Goal: Information Seeking & Learning: Check status

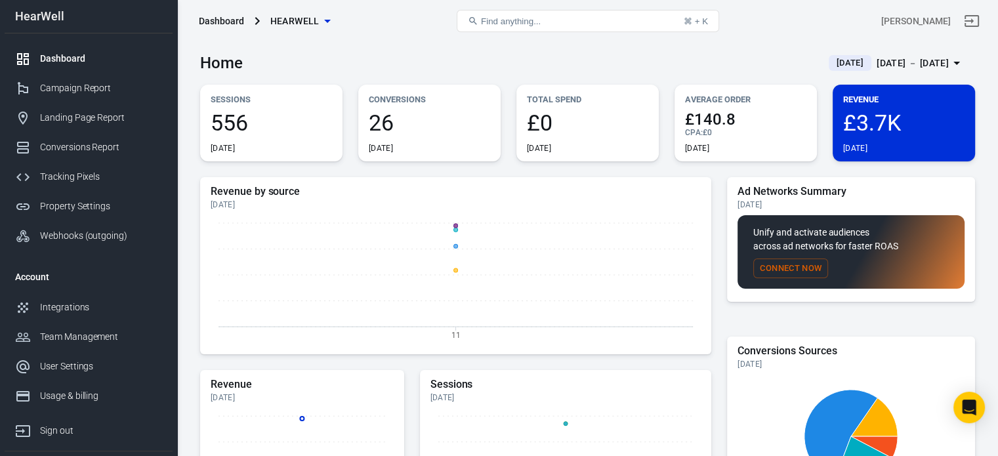
click at [765, 136] on div "CPA : £0" at bounding box center [745, 132] width 121 height 11
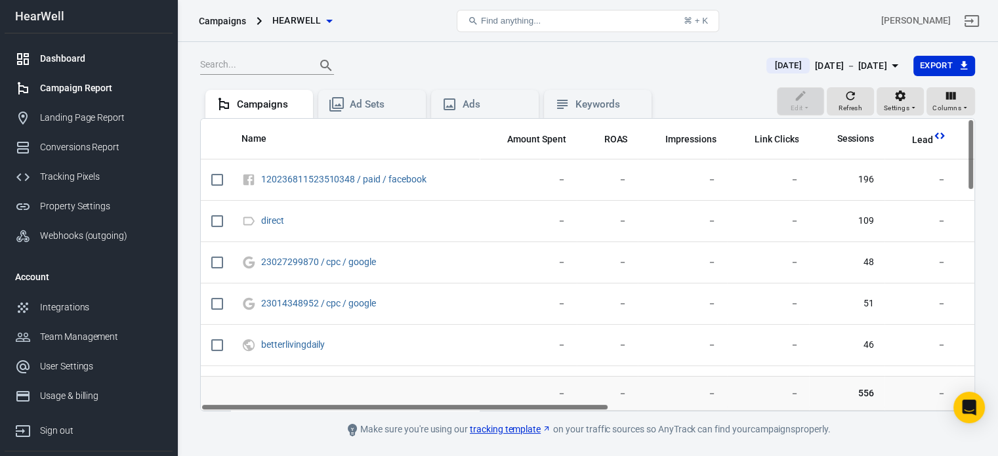
click at [87, 58] on div "Dashboard" at bounding box center [101, 59] width 122 height 14
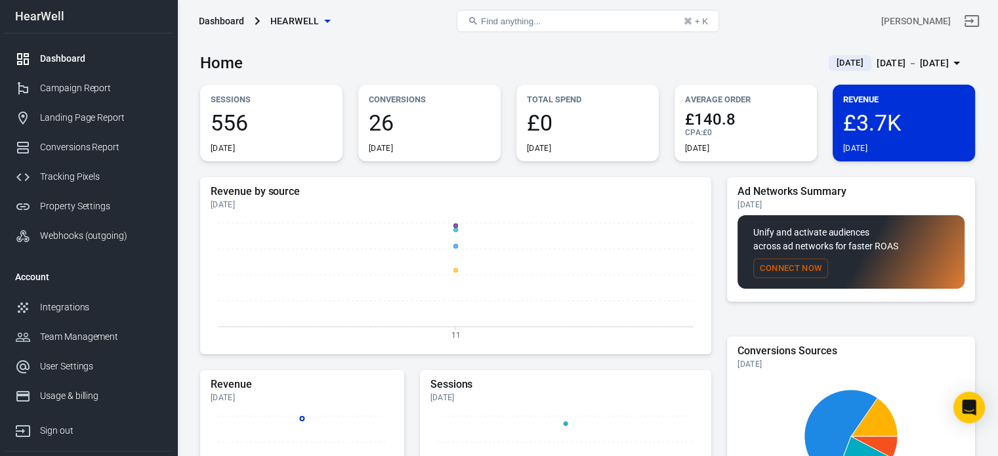
click at [744, 130] on div "CPA : £0" at bounding box center [745, 132] width 121 height 11
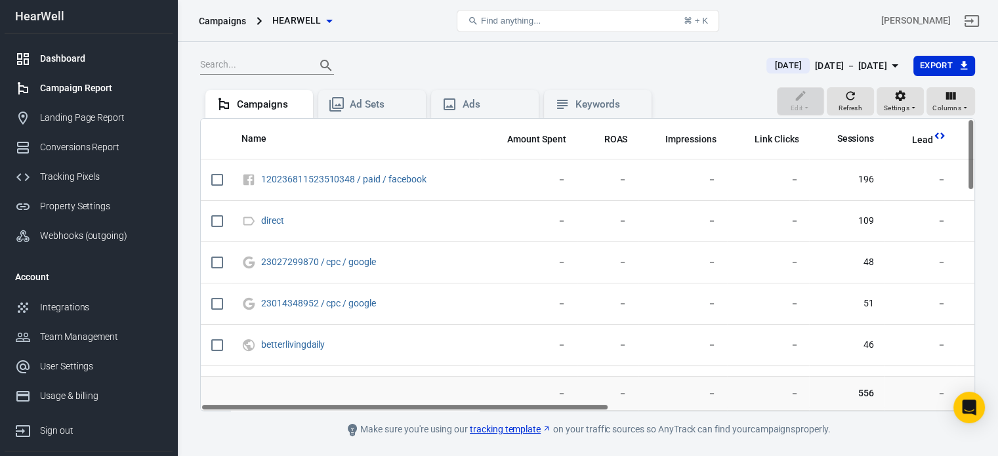
click at [56, 58] on div "Dashboard" at bounding box center [101, 59] width 122 height 14
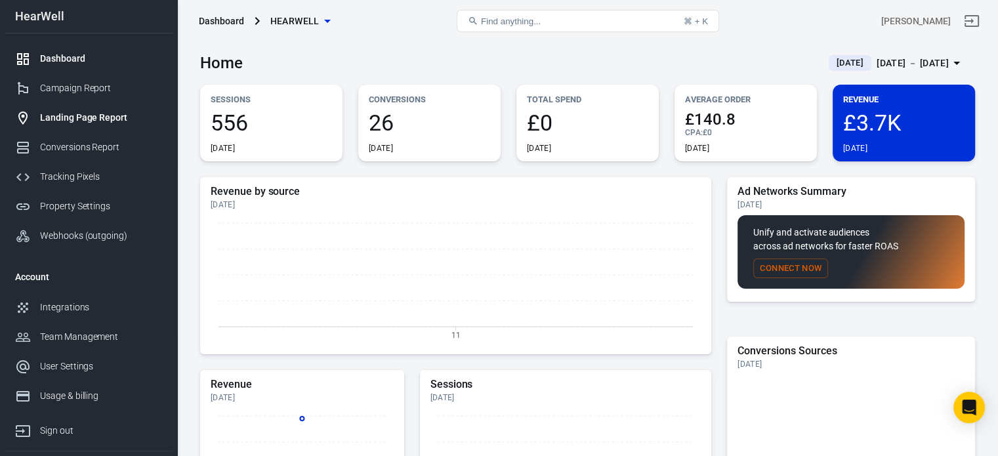
click at [79, 122] on div "Landing Page Report" at bounding box center [101, 118] width 122 height 14
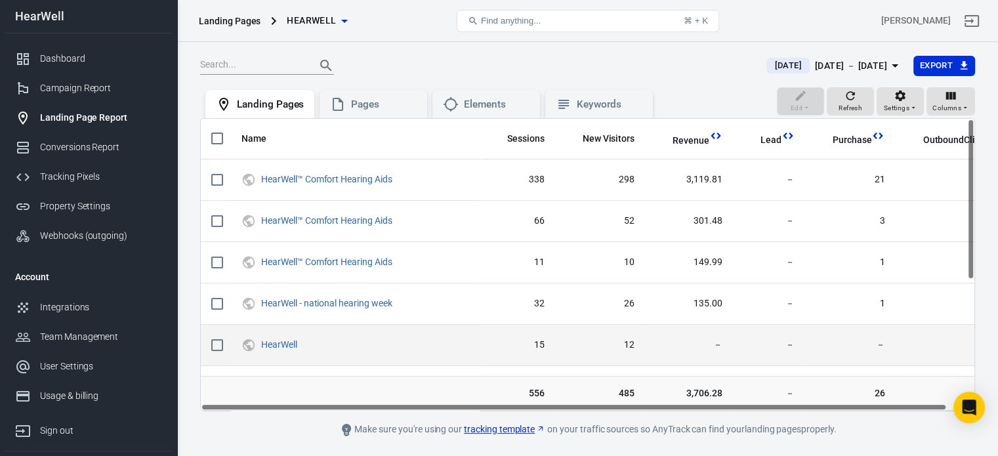
drag, startPoint x: 708, startPoint y: 410, endPoint x: 490, endPoint y: 325, distance: 233.8
click at [564, 375] on div "Name Sessions New Visitors Revenue Lead Purchase OutboundClick HearWell™ Comfor…" at bounding box center [587, 264] width 775 height 293
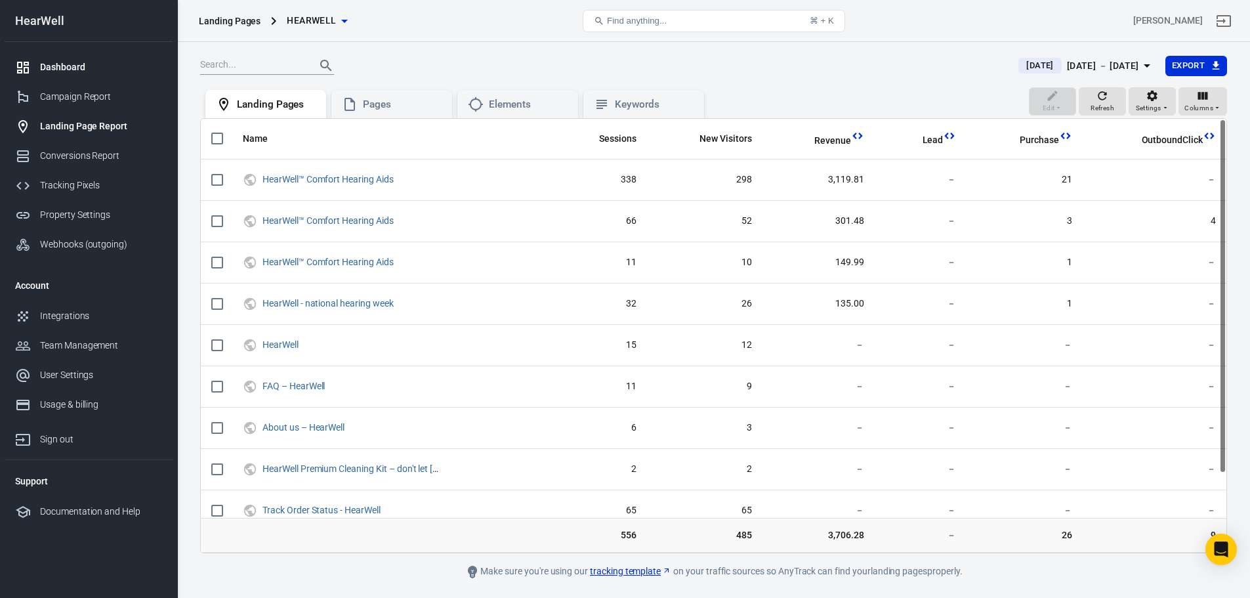
click at [74, 69] on div "Dashboard" at bounding box center [101, 67] width 122 height 14
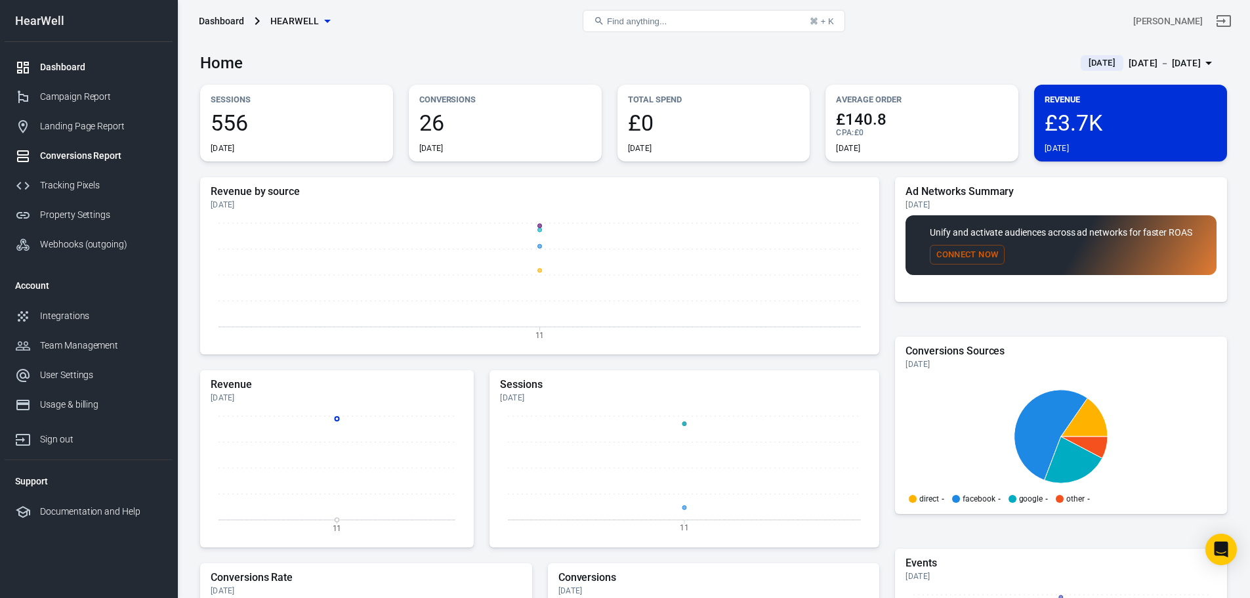
click at [80, 158] on div "Conversions Report" at bounding box center [101, 156] width 122 height 14
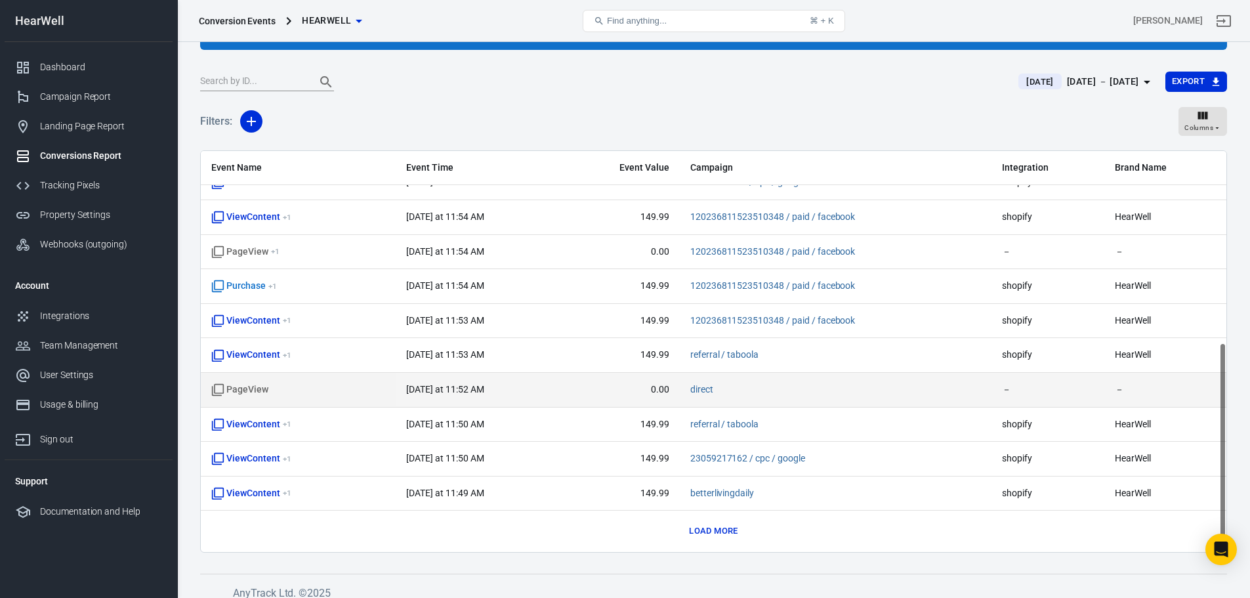
scroll to position [100, 0]
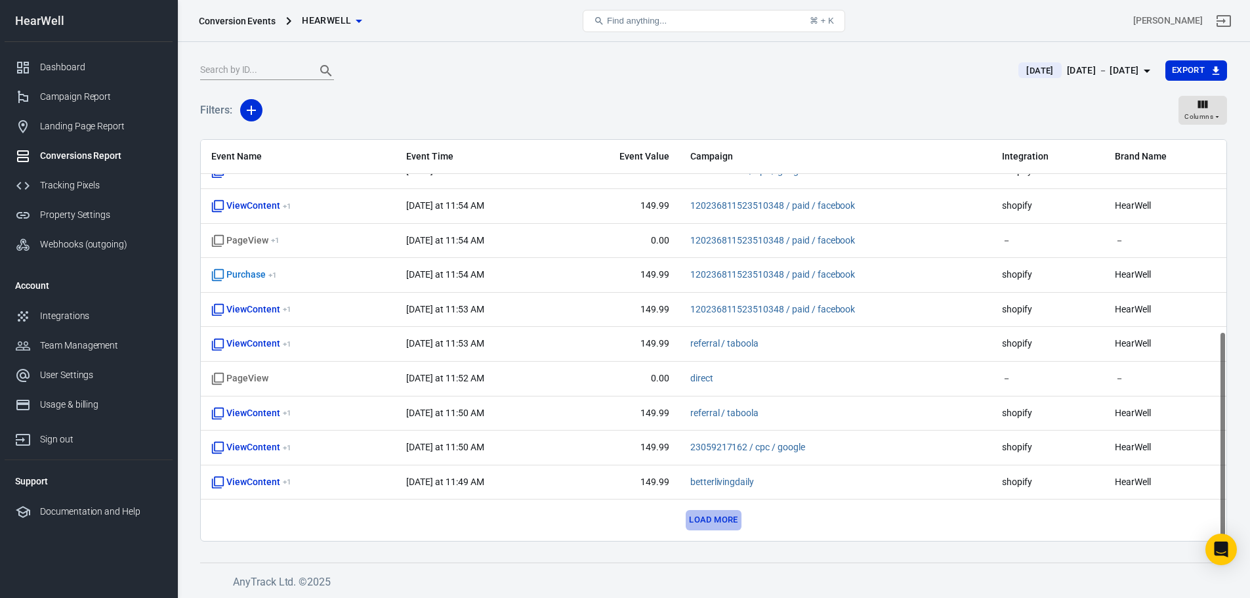
click at [708, 456] on button "Load more" at bounding box center [713, 520] width 55 height 20
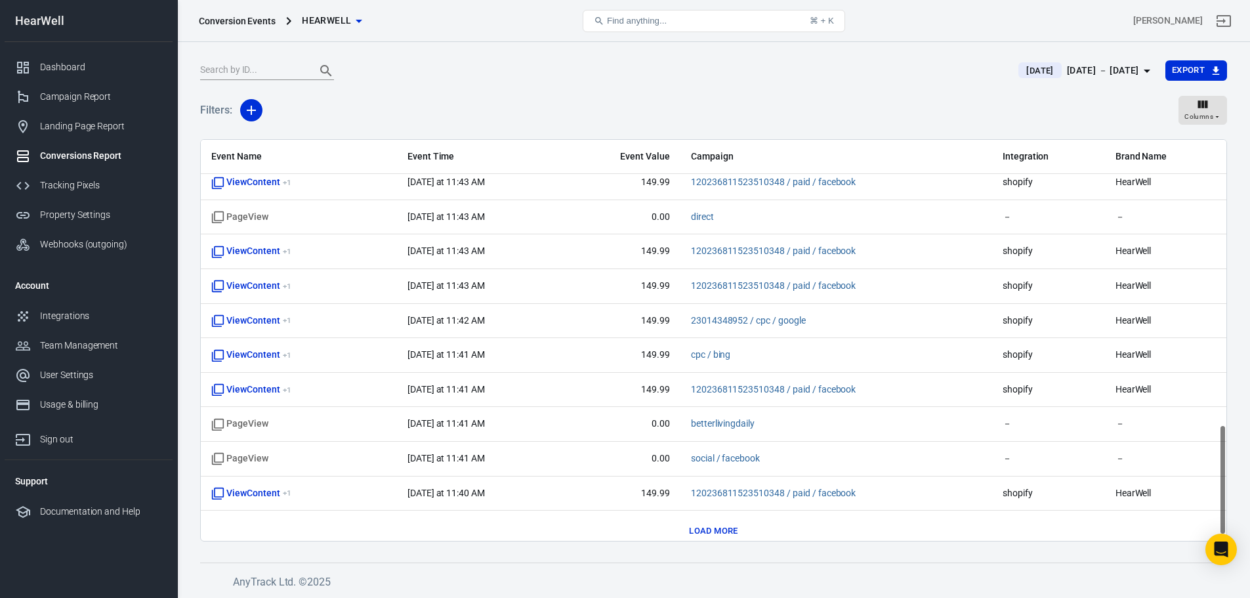
scroll to position [1055, 0]
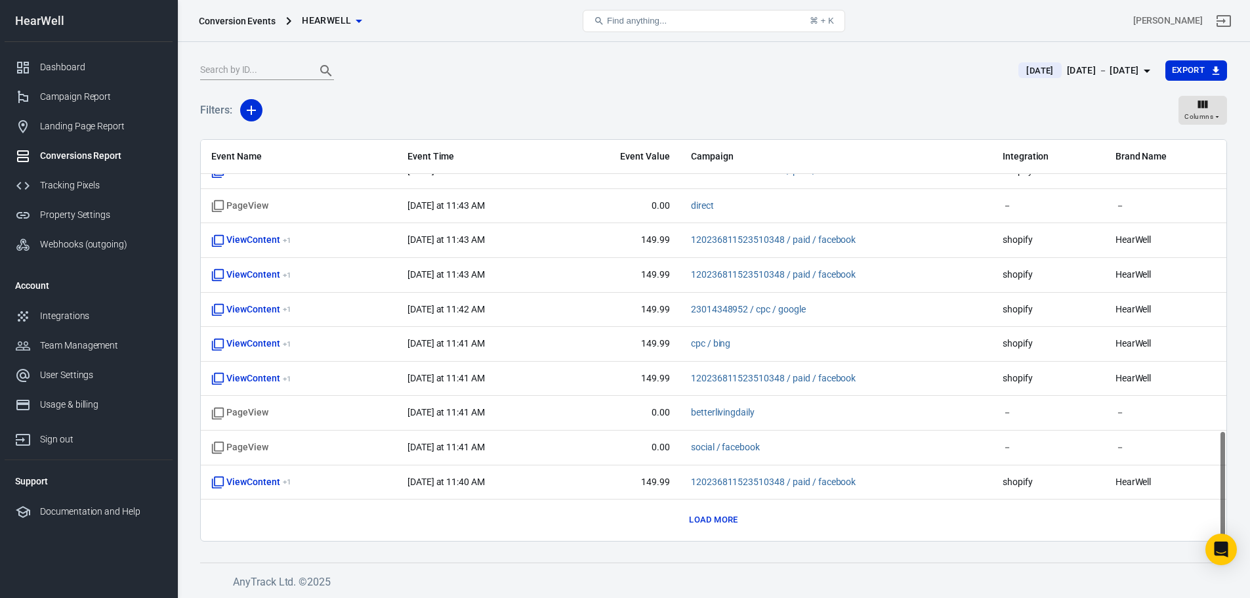
click at [710, 456] on button "Load more" at bounding box center [713, 520] width 55 height 20
click at [85, 181] on div "Tracking Pixels" at bounding box center [101, 186] width 122 height 14
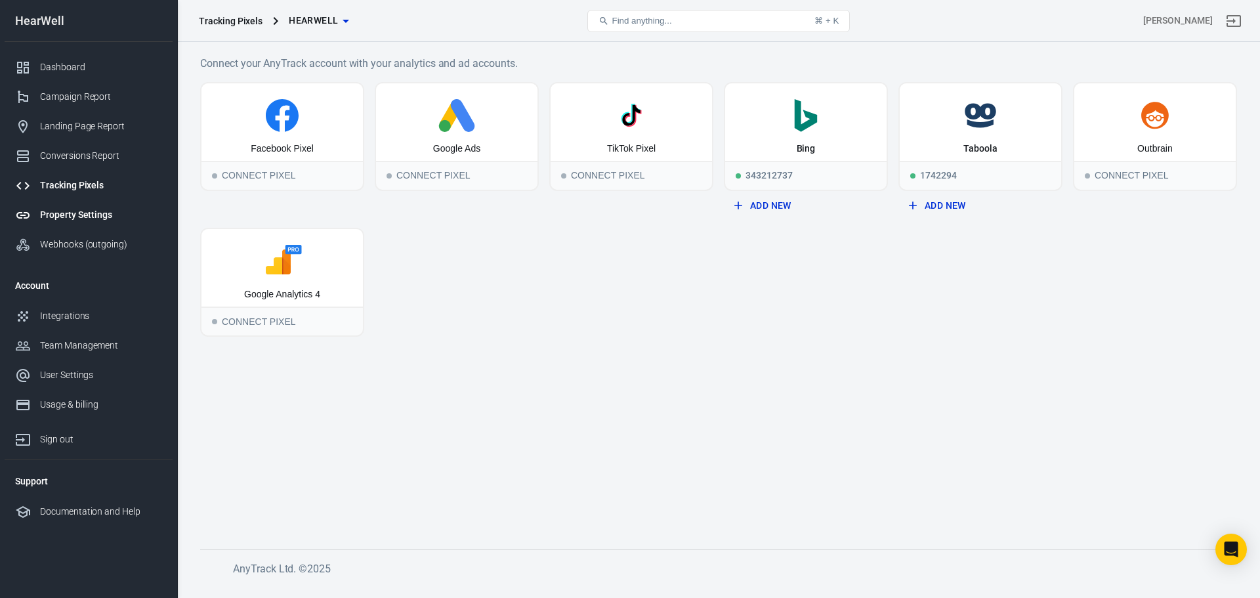
click at [95, 215] on div "Property Settings" at bounding box center [101, 215] width 122 height 14
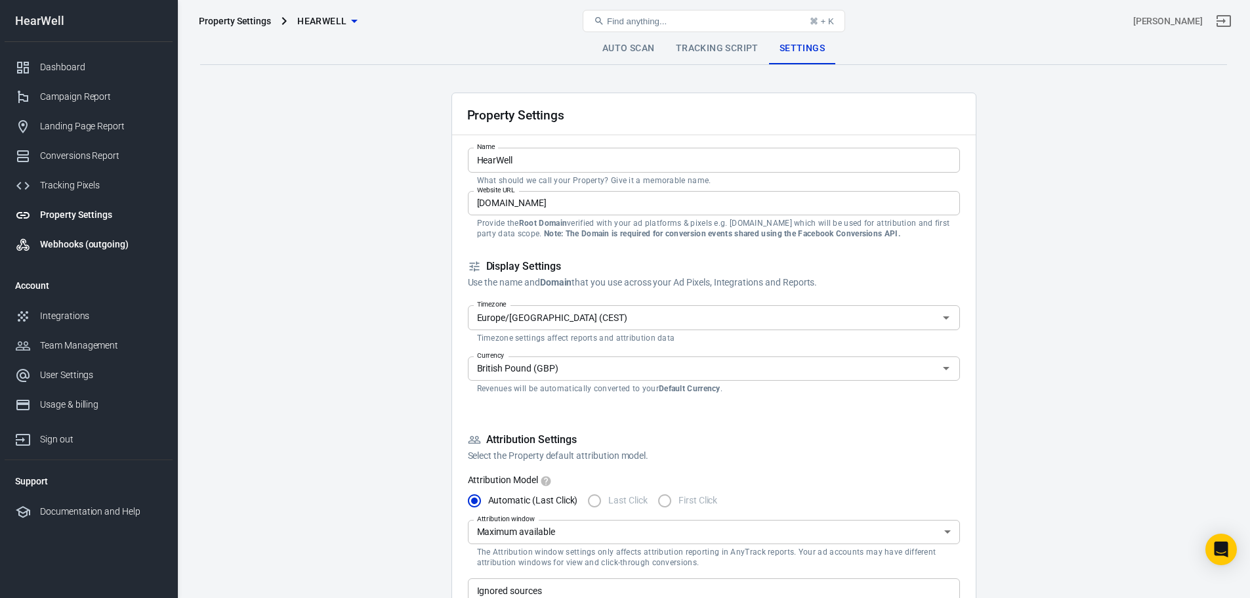
click at [98, 243] on div "Webhooks (outgoing)" at bounding box center [101, 245] width 122 height 14
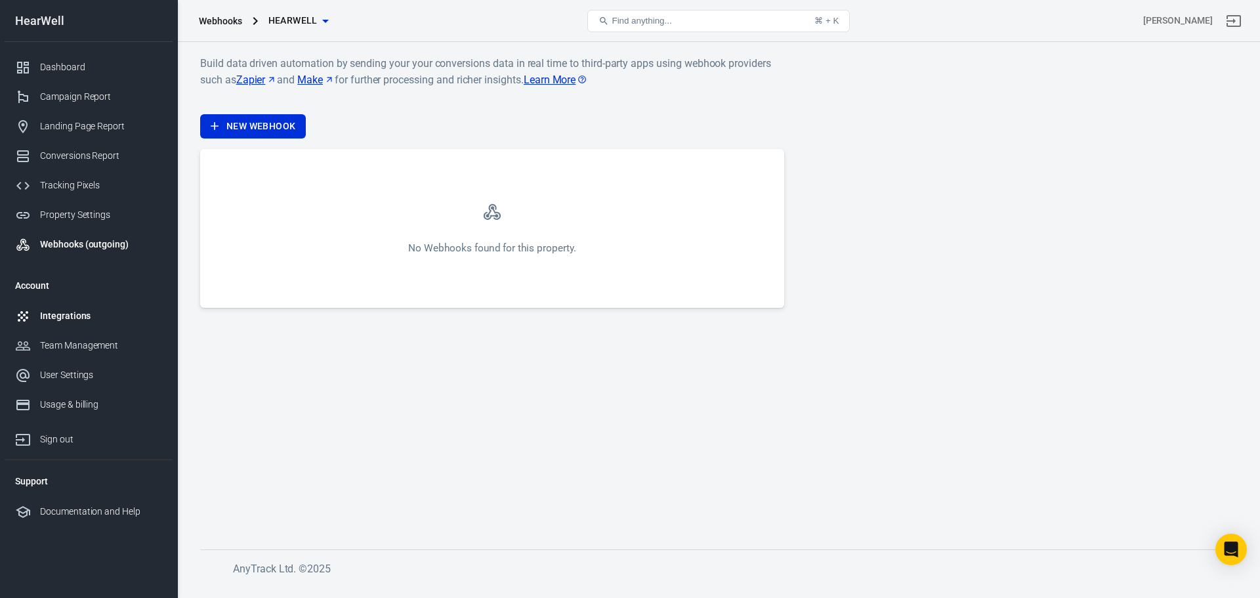
click at [83, 322] on div "Integrations" at bounding box center [101, 316] width 122 height 14
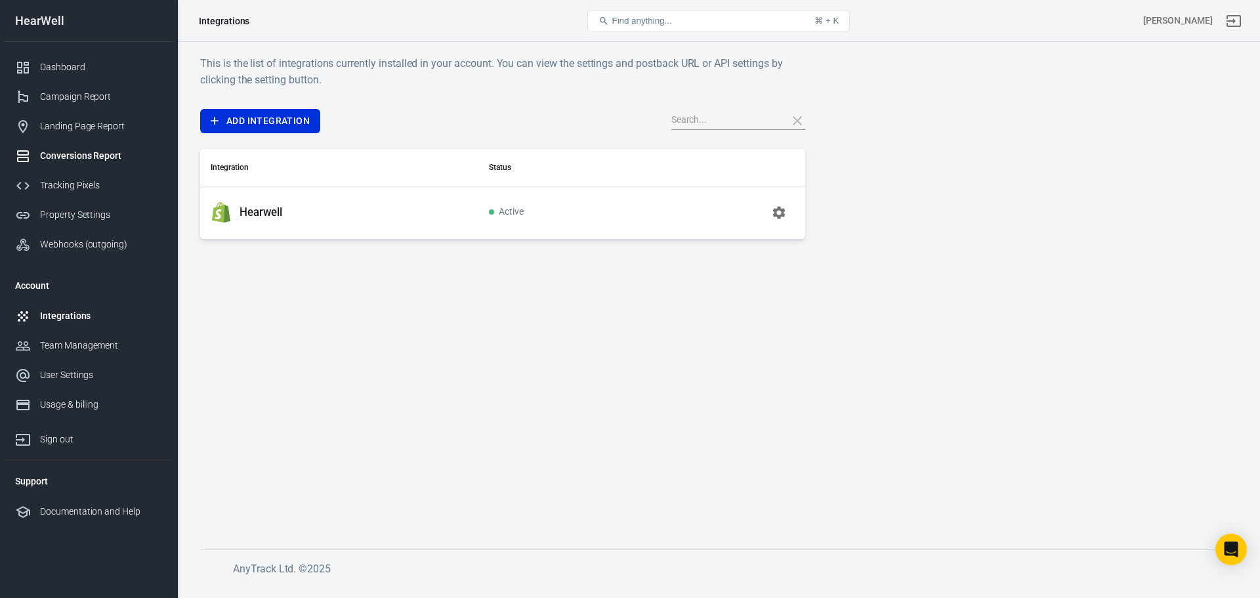
click at [91, 150] on div "Conversions Report" at bounding box center [101, 156] width 122 height 14
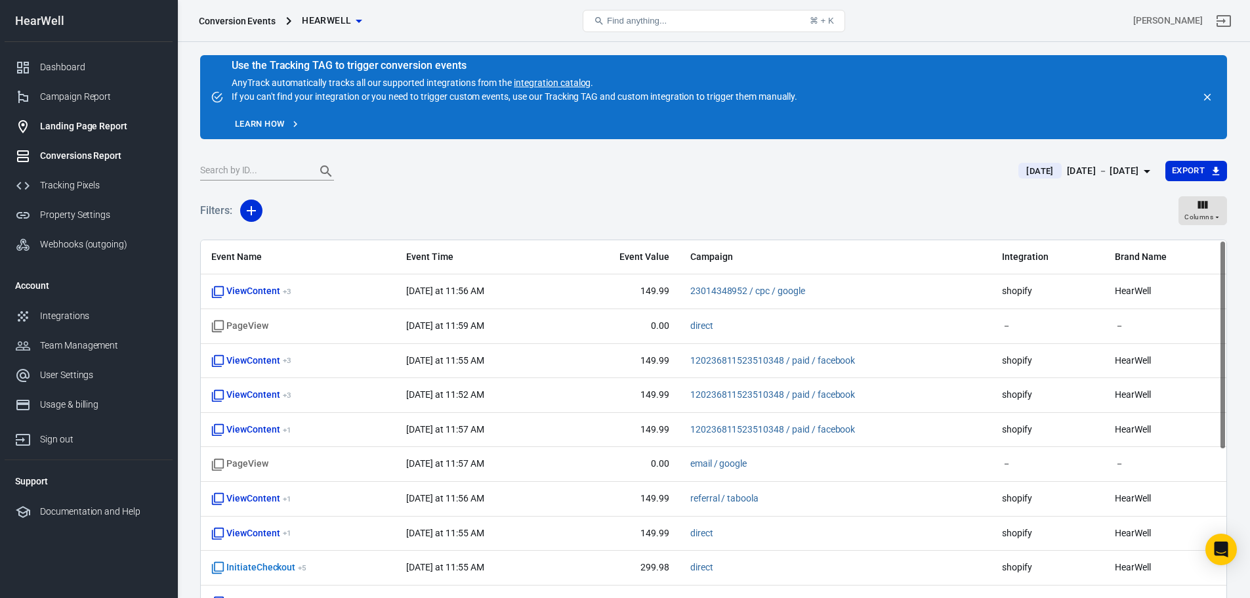
click at [78, 127] on div "Landing Page Report" at bounding box center [101, 126] width 122 height 14
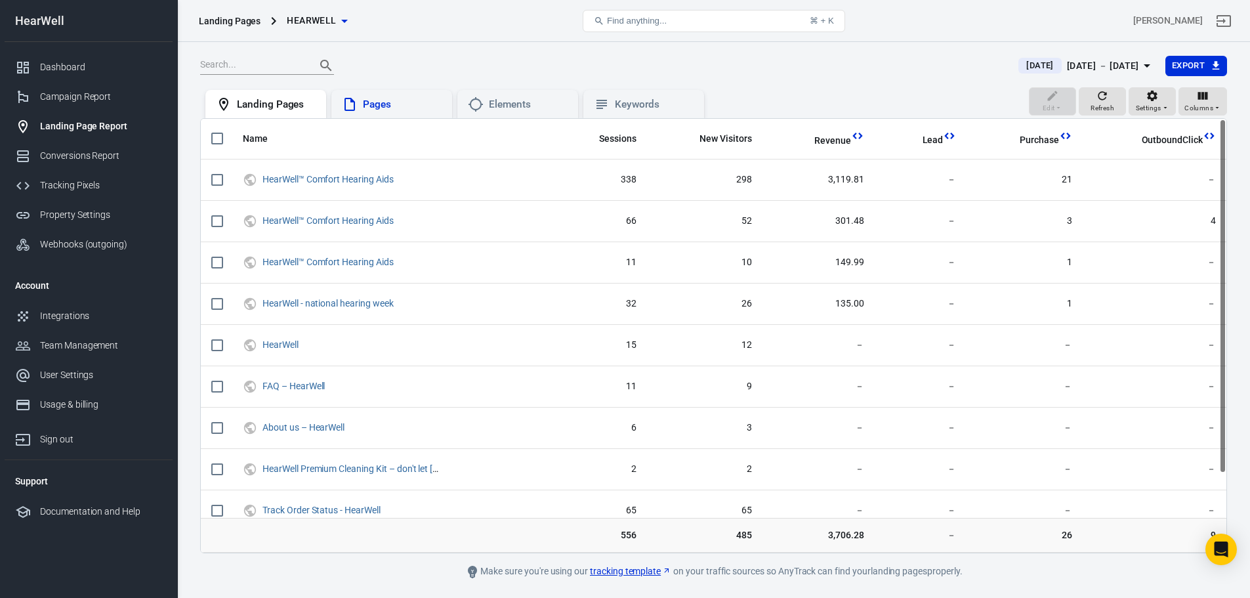
click at [398, 102] on div "Pages" at bounding box center [402, 105] width 79 height 14
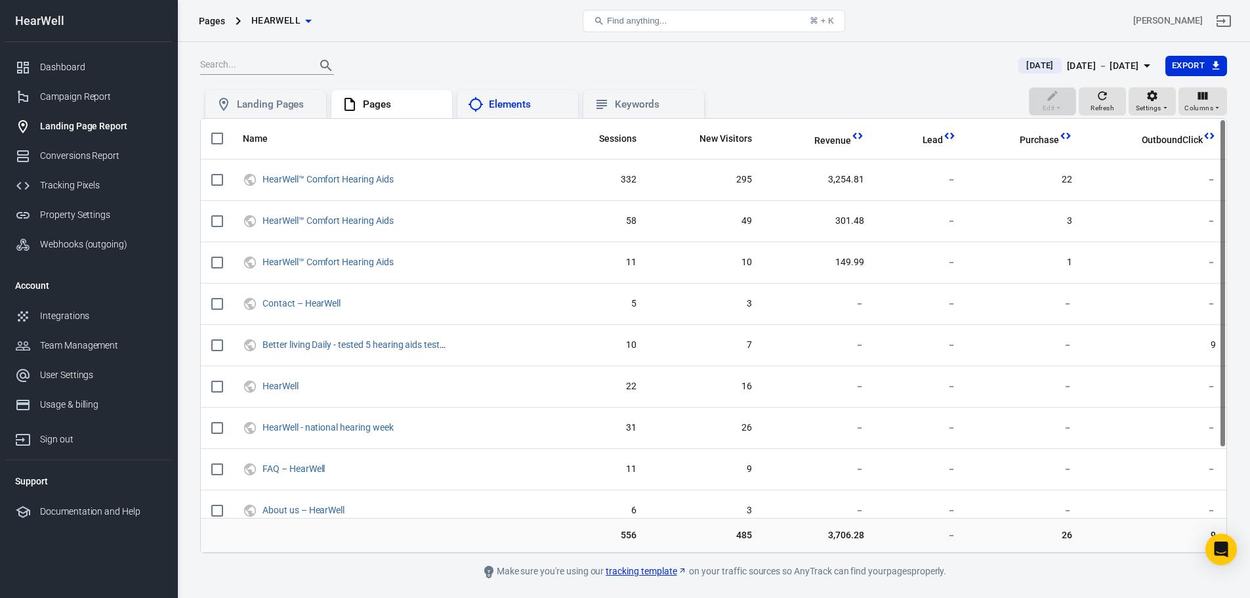
click at [521, 101] on div "Elements" at bounding box center [528, 105] width 79 height 14
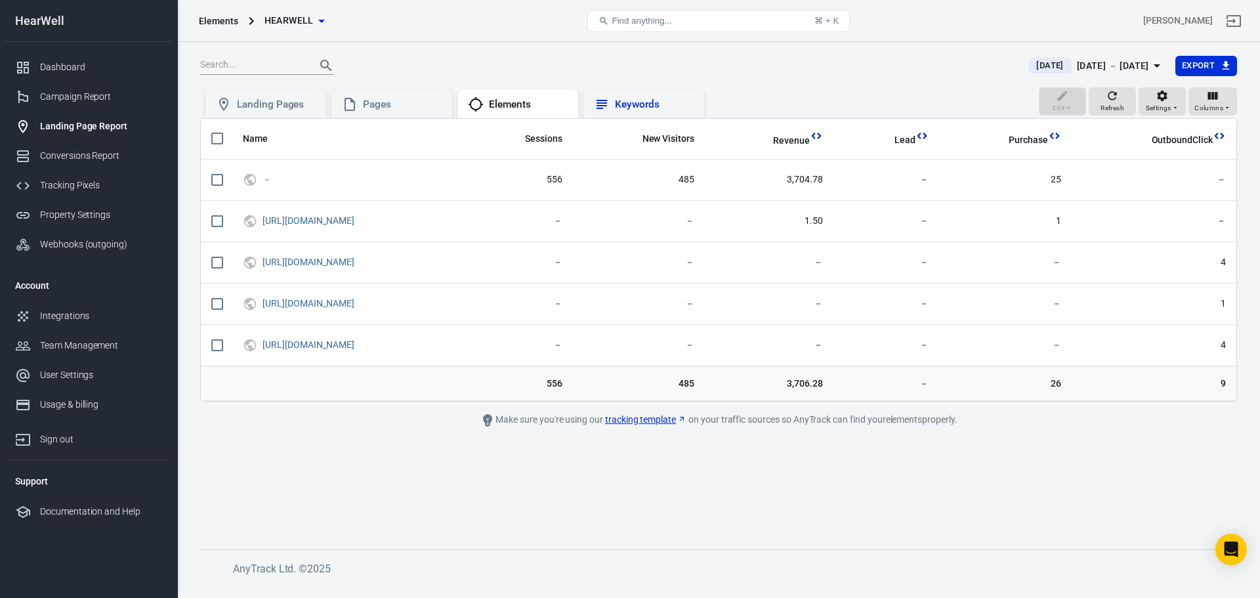
click at [622, 106] on div "Keywords" at bounding box center [654, 105] width 79 height 14
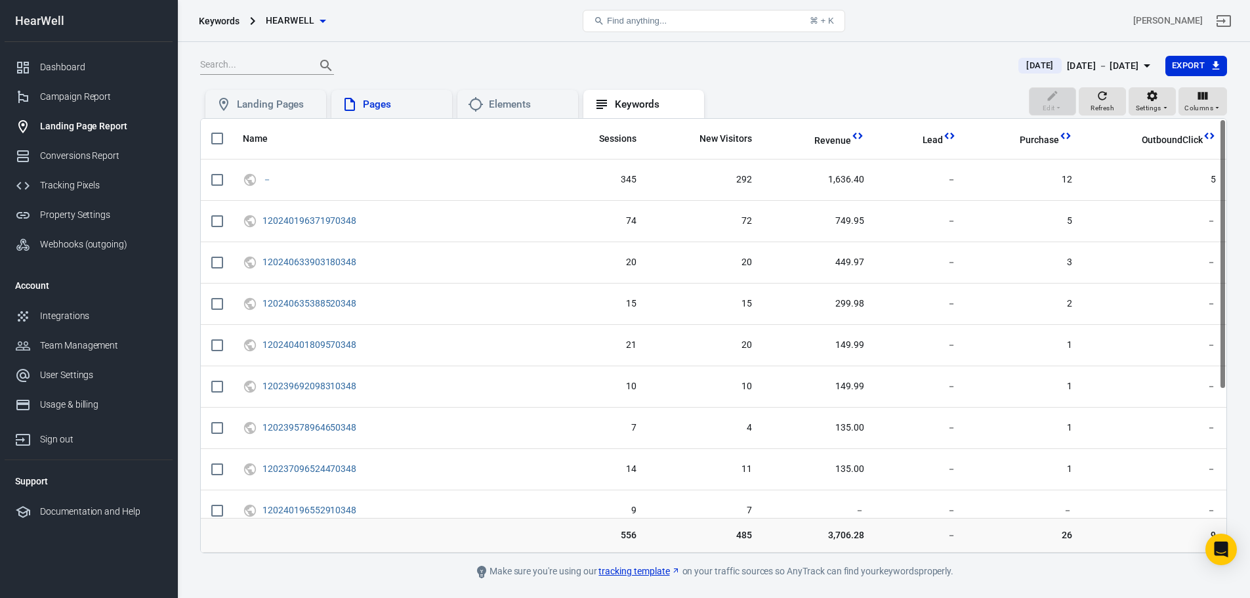
drag, startPoint x: 362, startPoint y: 112, endPoint x: 350, endPoint y: 114, distance: 12.5
click at [362, 112] on div "Pages" at bounding box center [392, 104] width 100 height 16
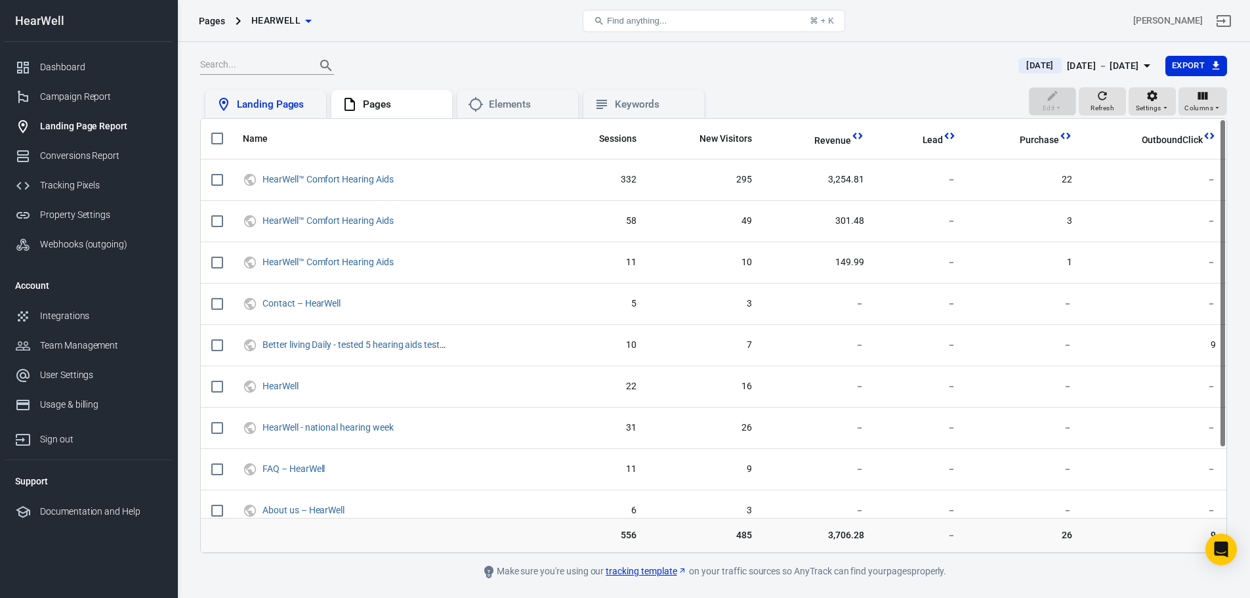
click at [296, 112] on div "Landing Pages" at bounding box center [266, 104] width 100 height 16
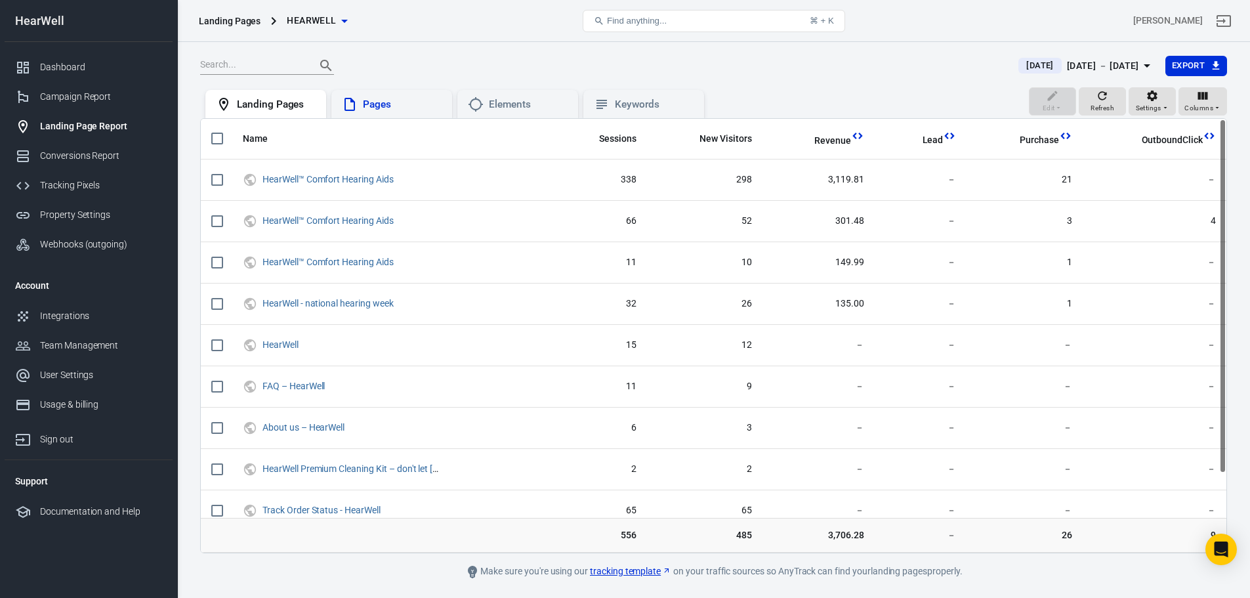
click at [398, 102] on div "Pages" at bounding box center [402, 105] width 79 height 14
